Goal: Task Accomplishment & Management: Manage account settings

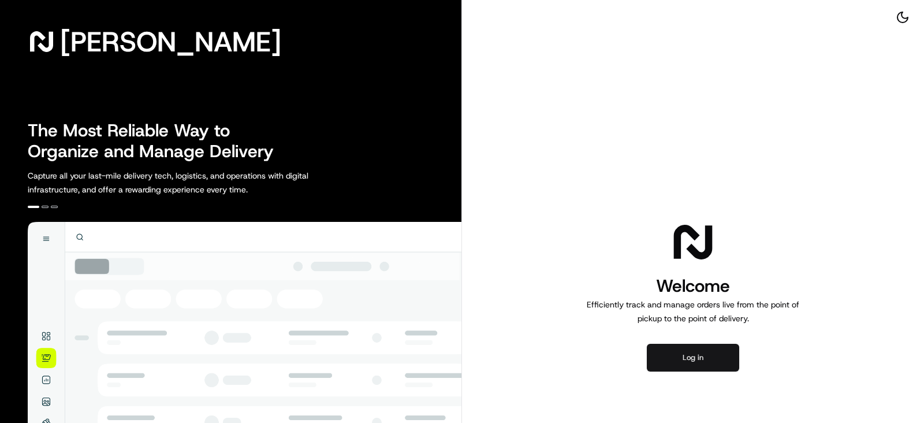
click at [699, 349] on button "Log in" at bounding box center [693, 358] width 92 height 28
